Goal: Information Seeking & Learning: Learn about a topic

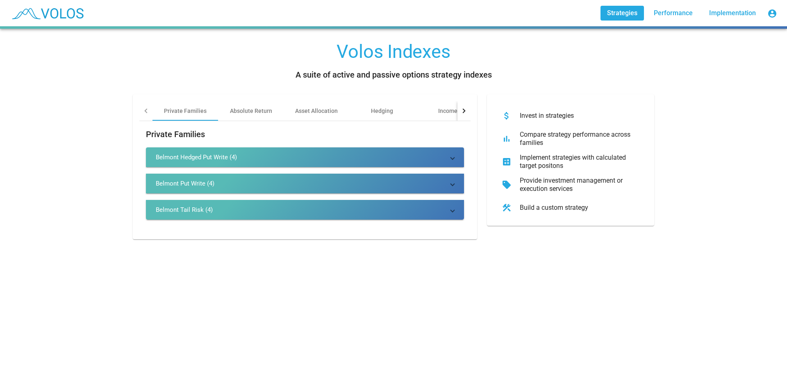
click at [183, 156] on div "Belmont Hedged Put Write (4)" at bounding box center [196, 157] width 81 height 8
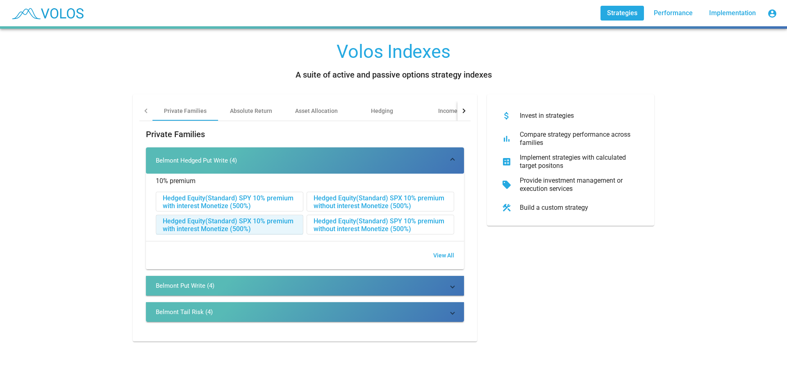
click at [192, 221] on div "Hedged Equity(Standard) SPX 10% premium with interest Monetize (500%)" at bounding box center [229, 225] width 147 height 20
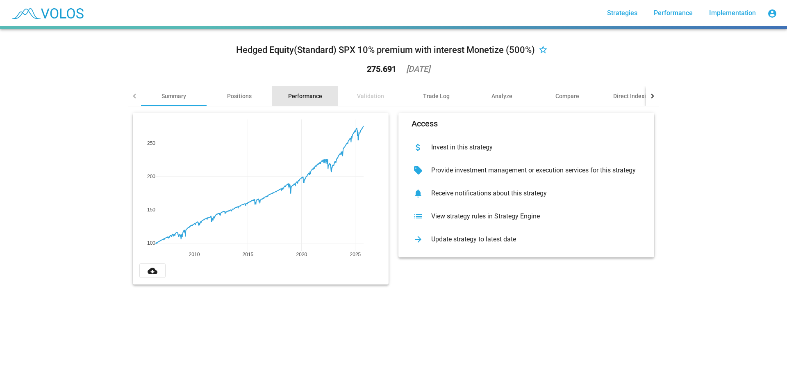
click at [297, 96] on div "Performance" at bounding box center [305, 96] width 34 height 8
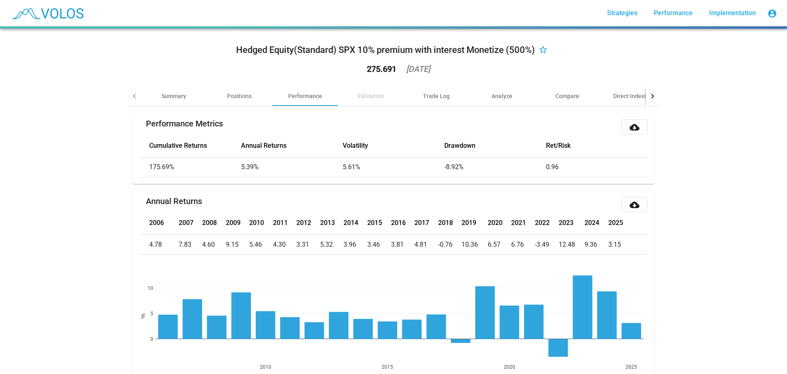
click at [410, 213] on th "2016" at bounding box center [403, 223] width 24 height 23
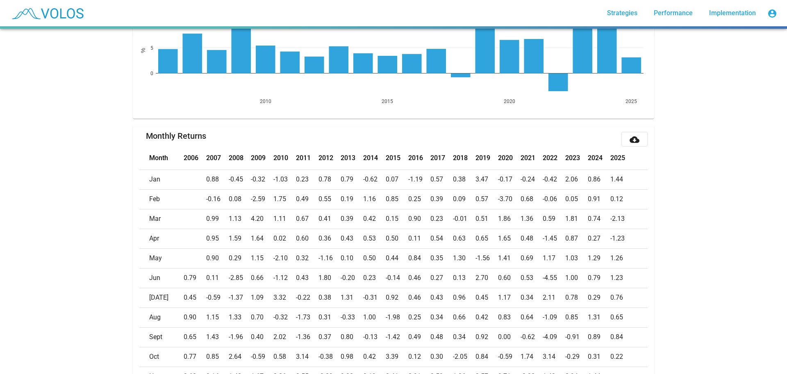
scroll to position [246, 0]
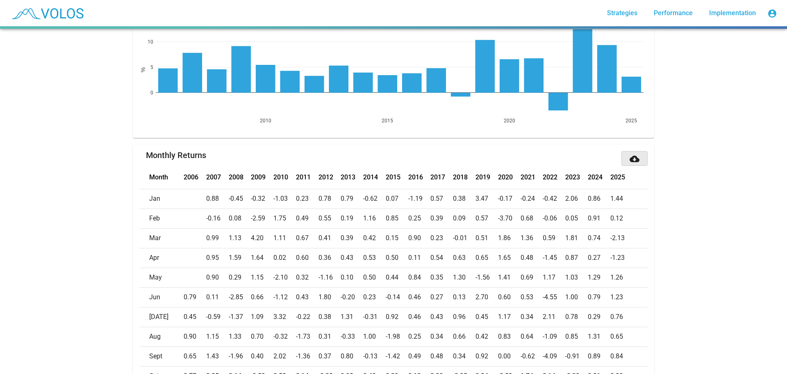
click at [633, 157] on mat-icon "cloud_download" at bounding box center [635, 159] width 10 height 10
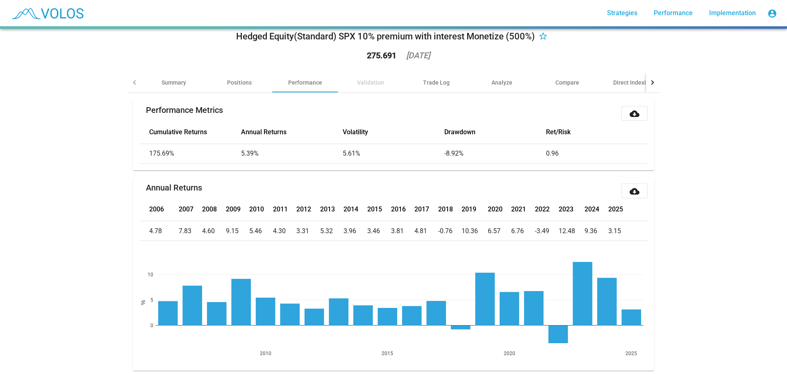
scroll to position [0, 0]
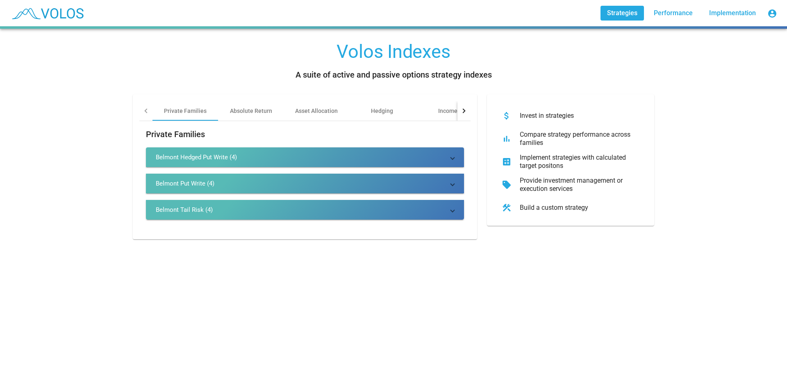
click at [175, 159] on div "Belmont Hedged Put Write (4)" at bounding box center [196, 157] width 81 height 8
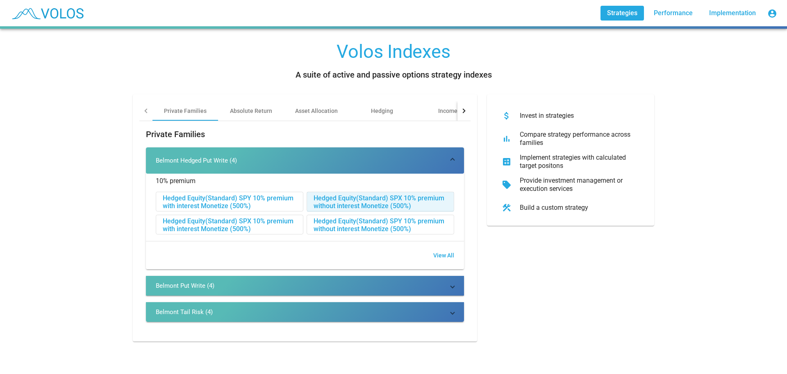
click at [347, 201] on div "Hedged Equity(Standard) SPX 10% premium without interest Monetize (500%)" at bounding box center [380, 202] width 147 height 20
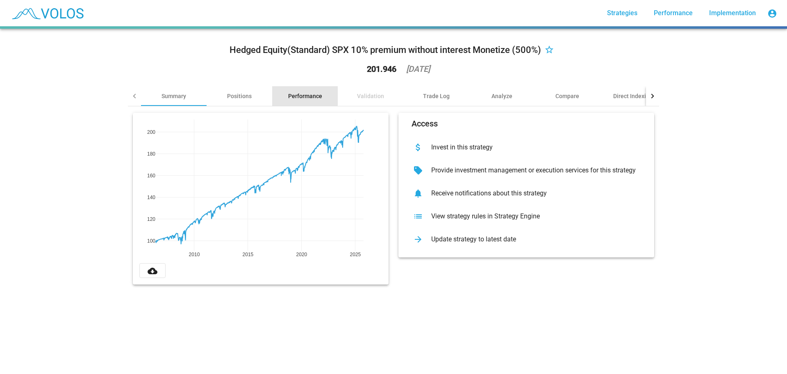
click at [299, 96] on div "Performance" at bounding box center [305, 96] width 34 height 8
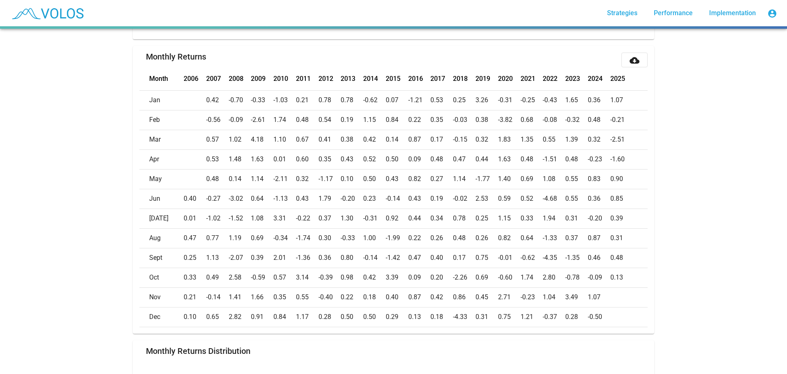
scroll to position [358, 0]
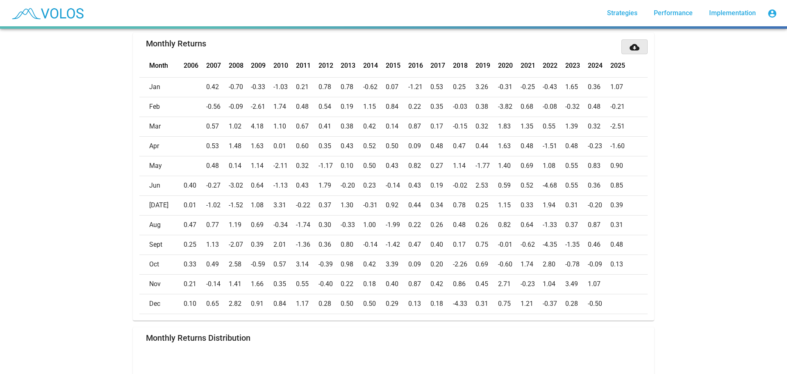
click at [632, 48] on mat-icon "cloud_download" at bounding box center [635, 47] width 10 height 10
click at [54, 75] on div "Hedged Equity(Standard) SPX 10% premium without interest Monetize (500%) star_b…" at bounding box center [393, 201] width 787 height 345
